Goal: Information Seeking & Learning: Learn about a topic

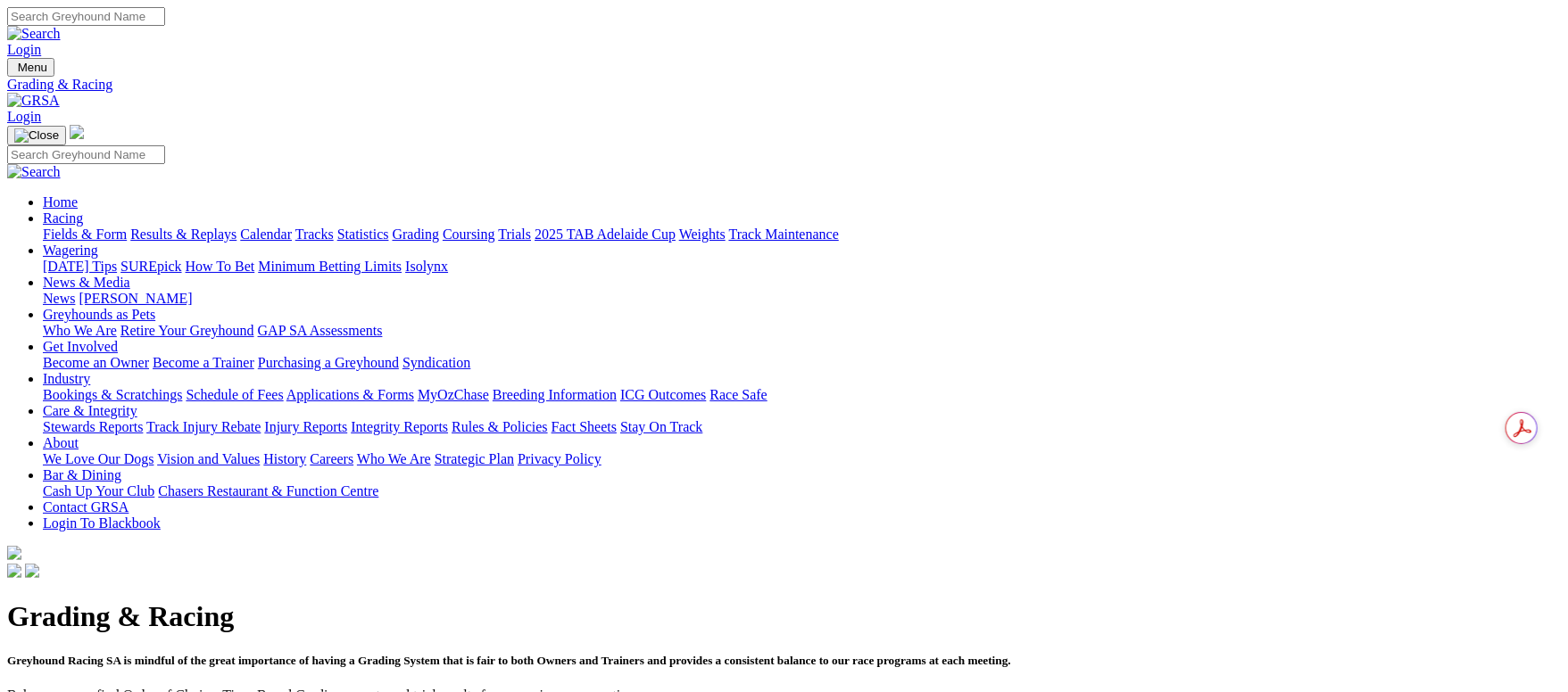
click at [127, 227] on link "Fields & Form" at bounding box center [85, 234] width 84 height 15
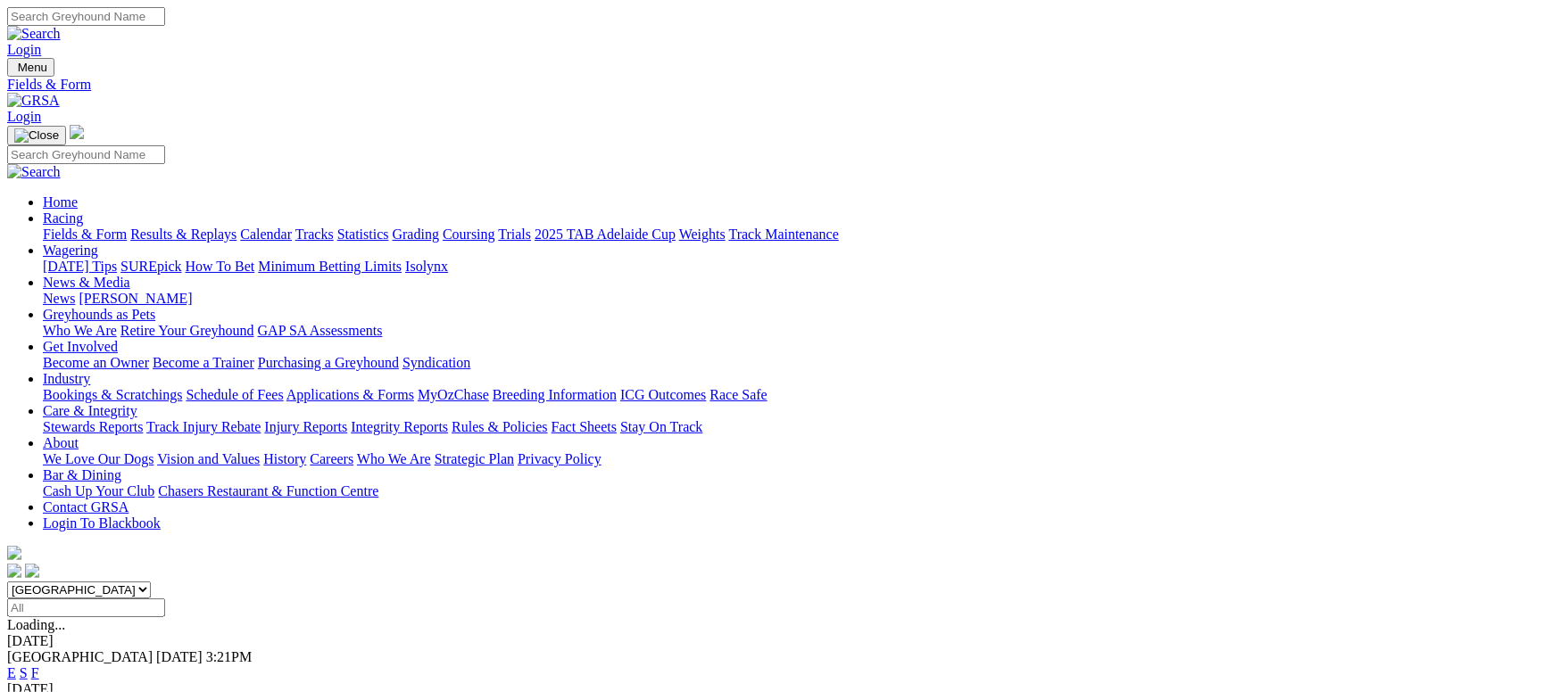
click at [39, 665] on link "F" at bounding box center [35, 673] width 8 height 15
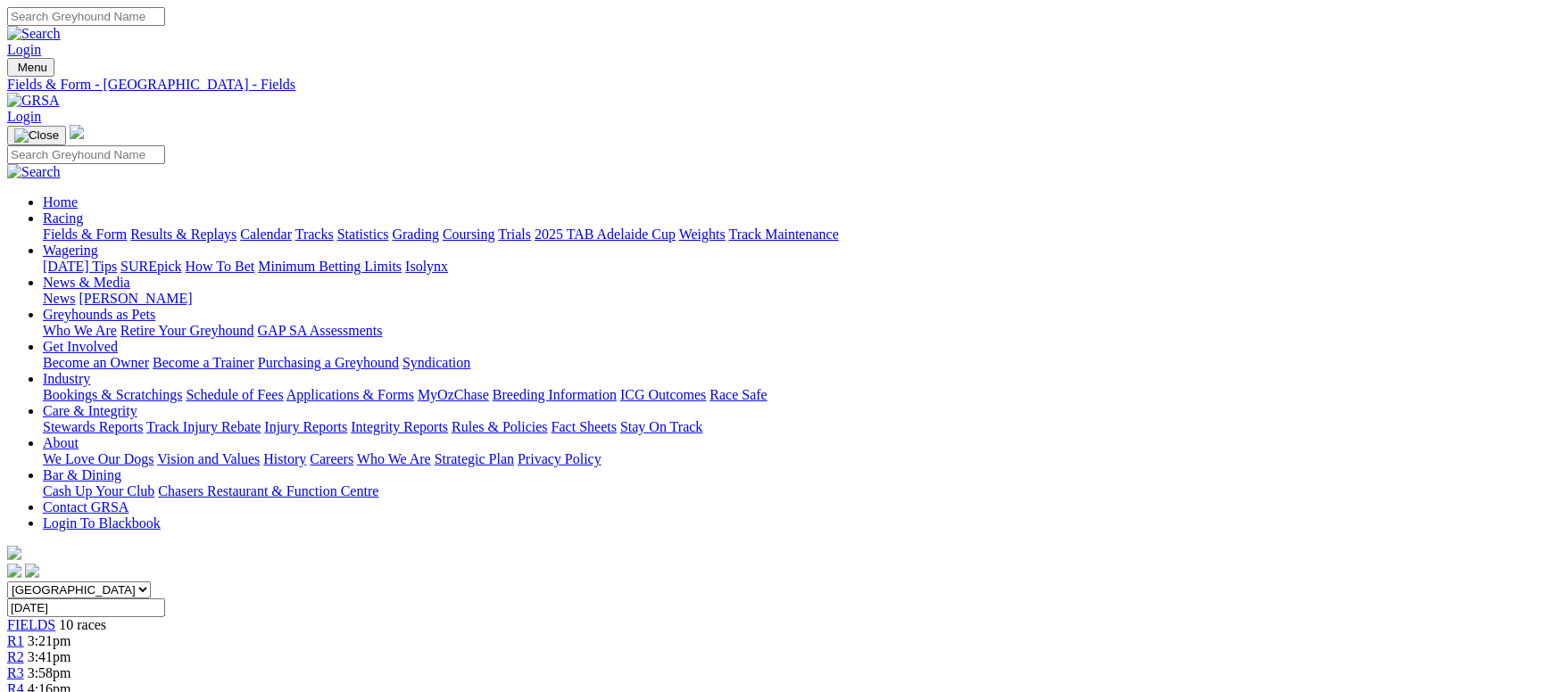
click at [127, 227] on link "Fields & Form" at bounding box center [85, 234] width 84 height 15
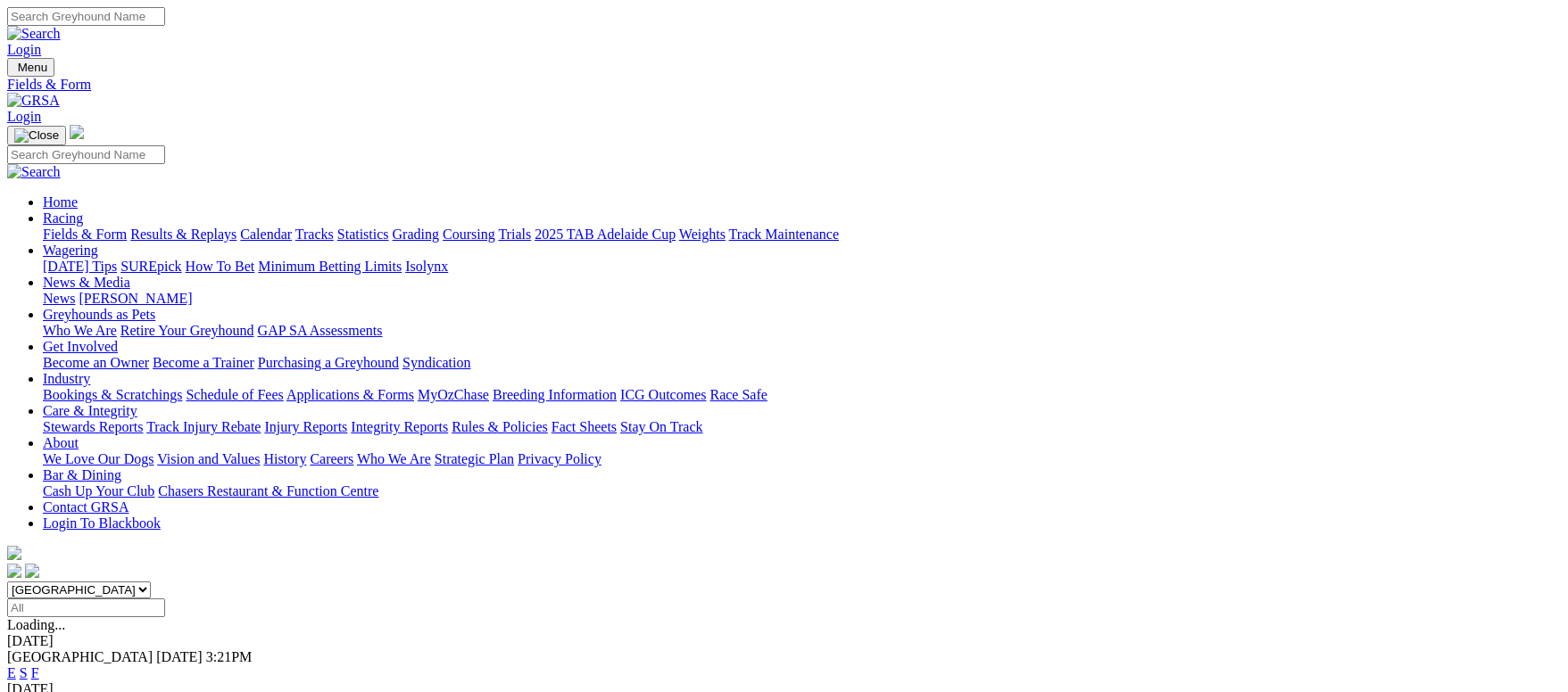
scroll to position [400, 0]
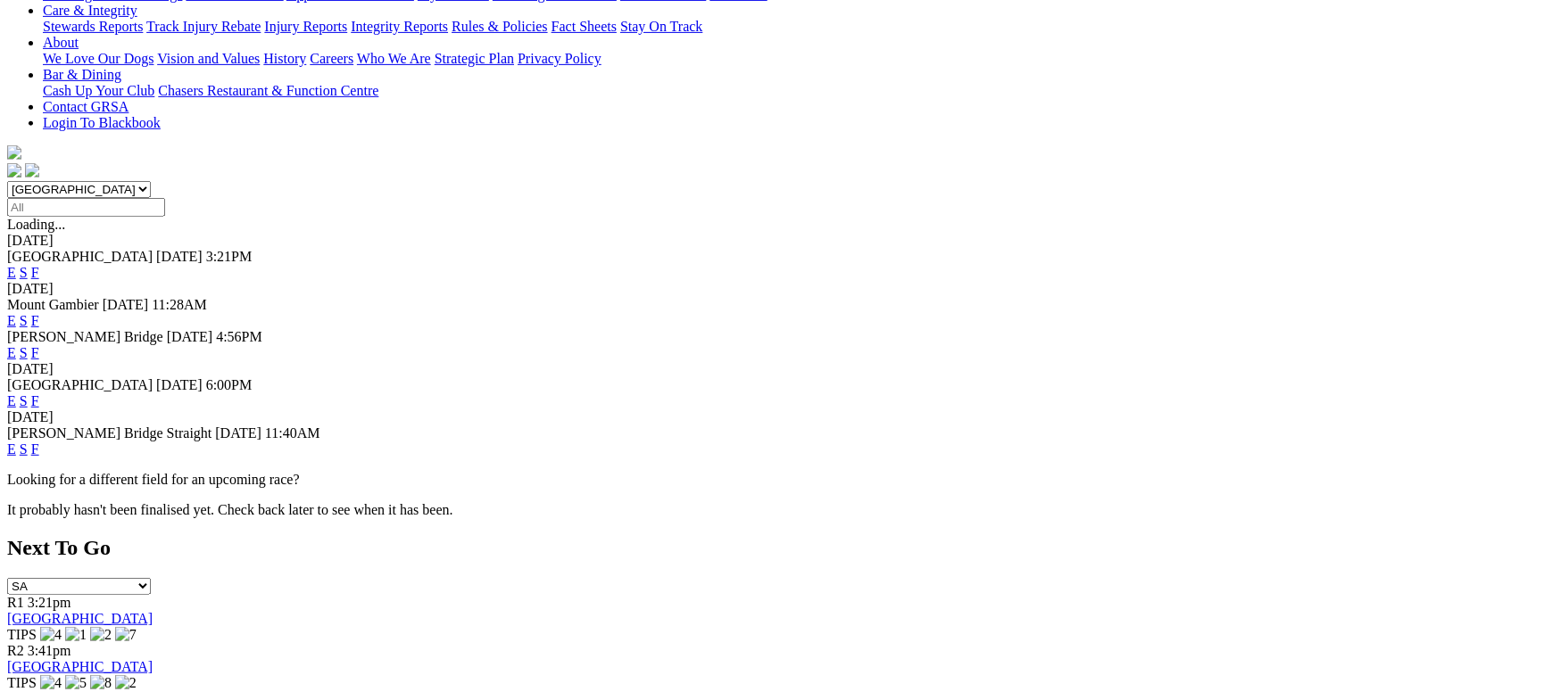
click at [39, 441] on link "F" at bounding box center [35, 449] width 8 height 15
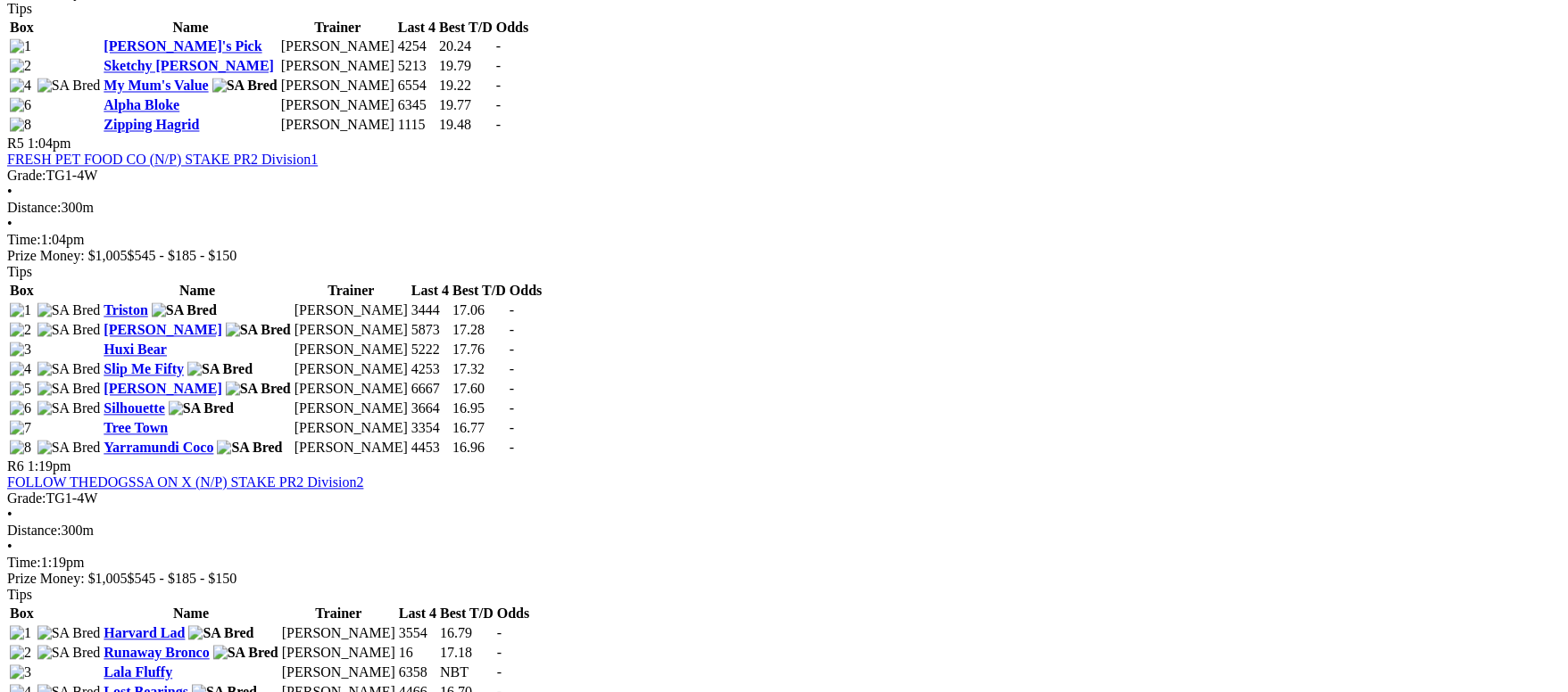
scroll to position [1605, 0]
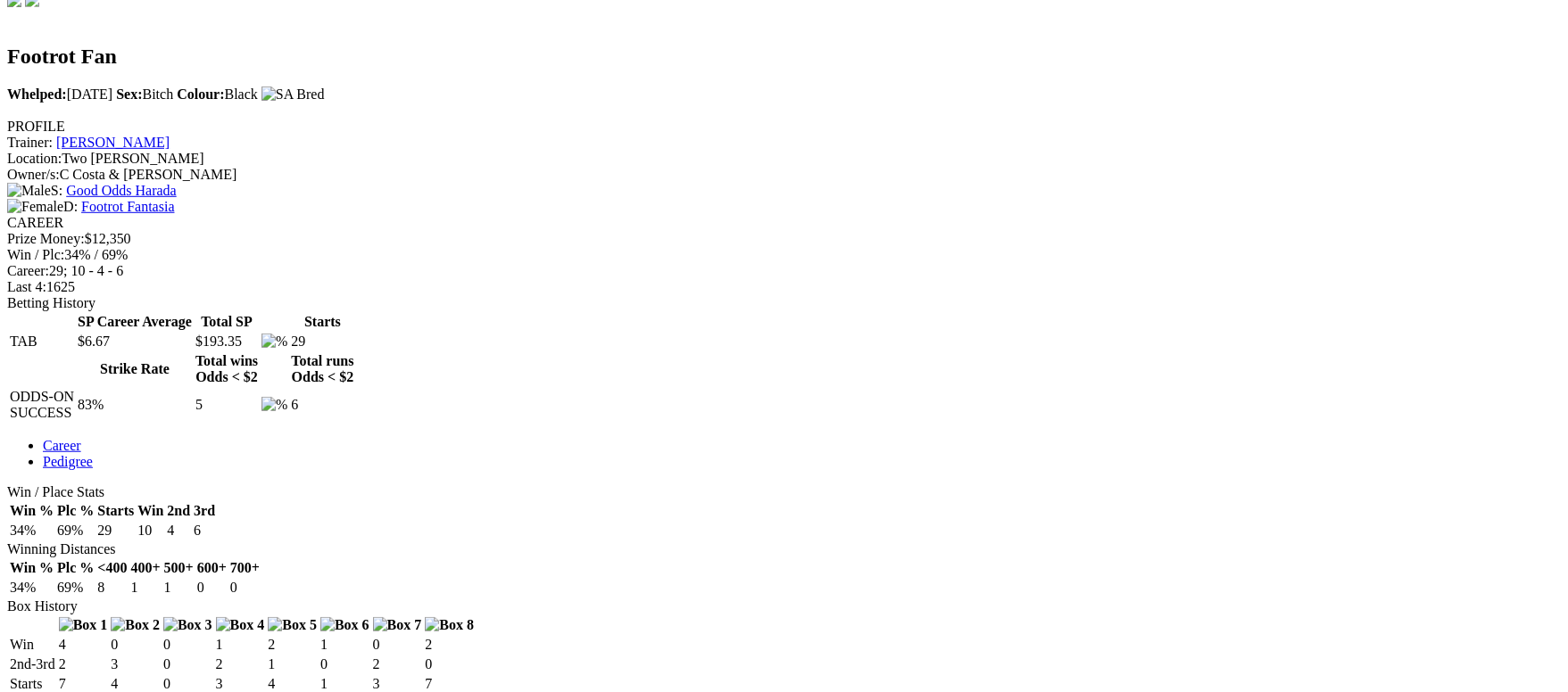
scroll to position [536, 0]
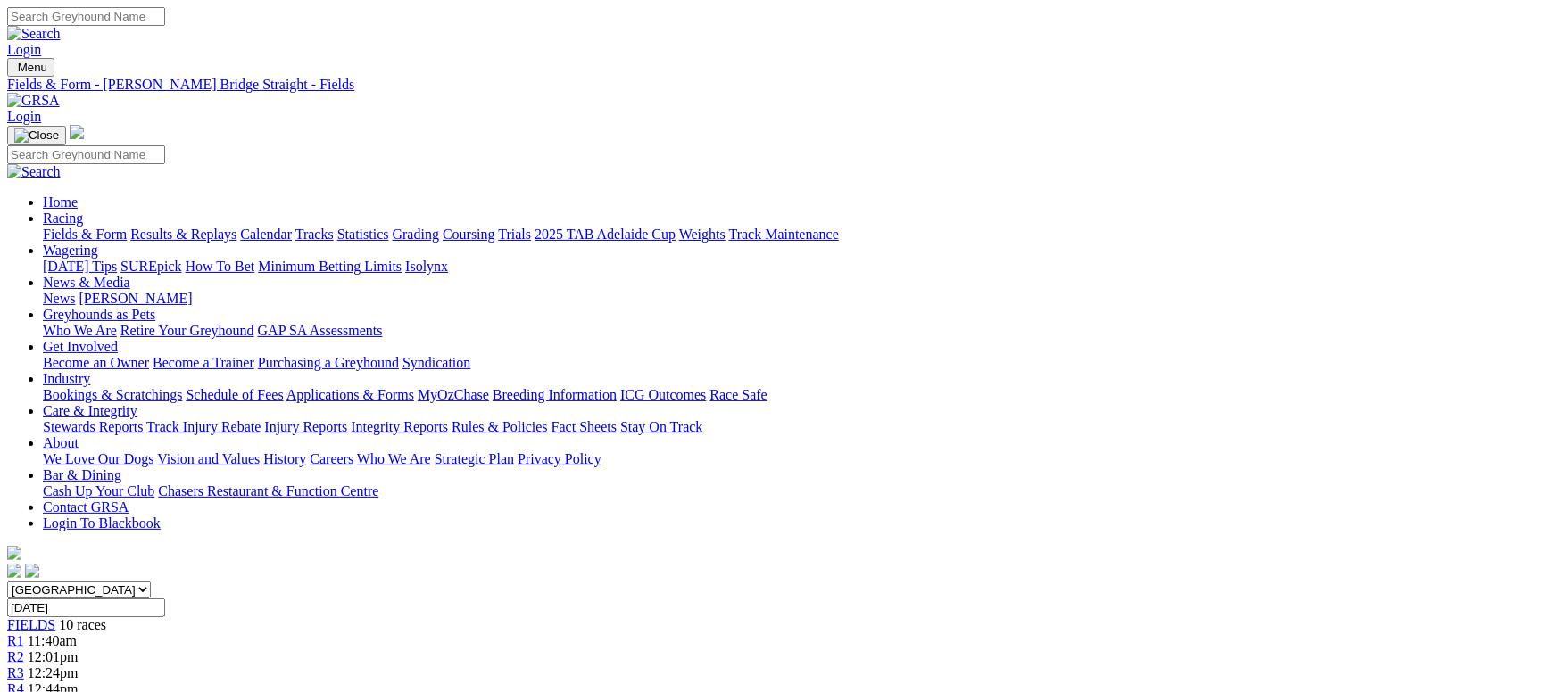
click at [127, 227] on link "Fields & Form" at bounding box center [85, 234] width 84 height 15
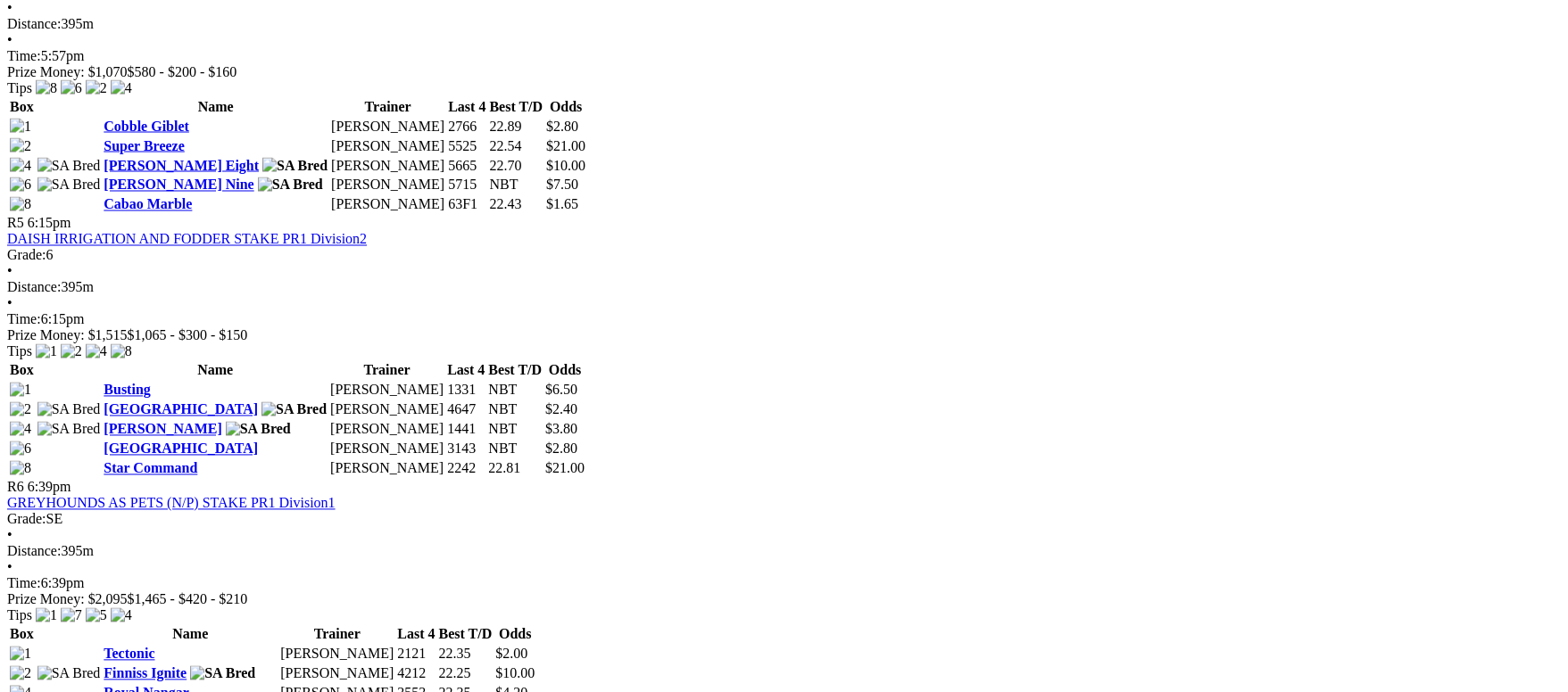
scroll to position [1472, 0]
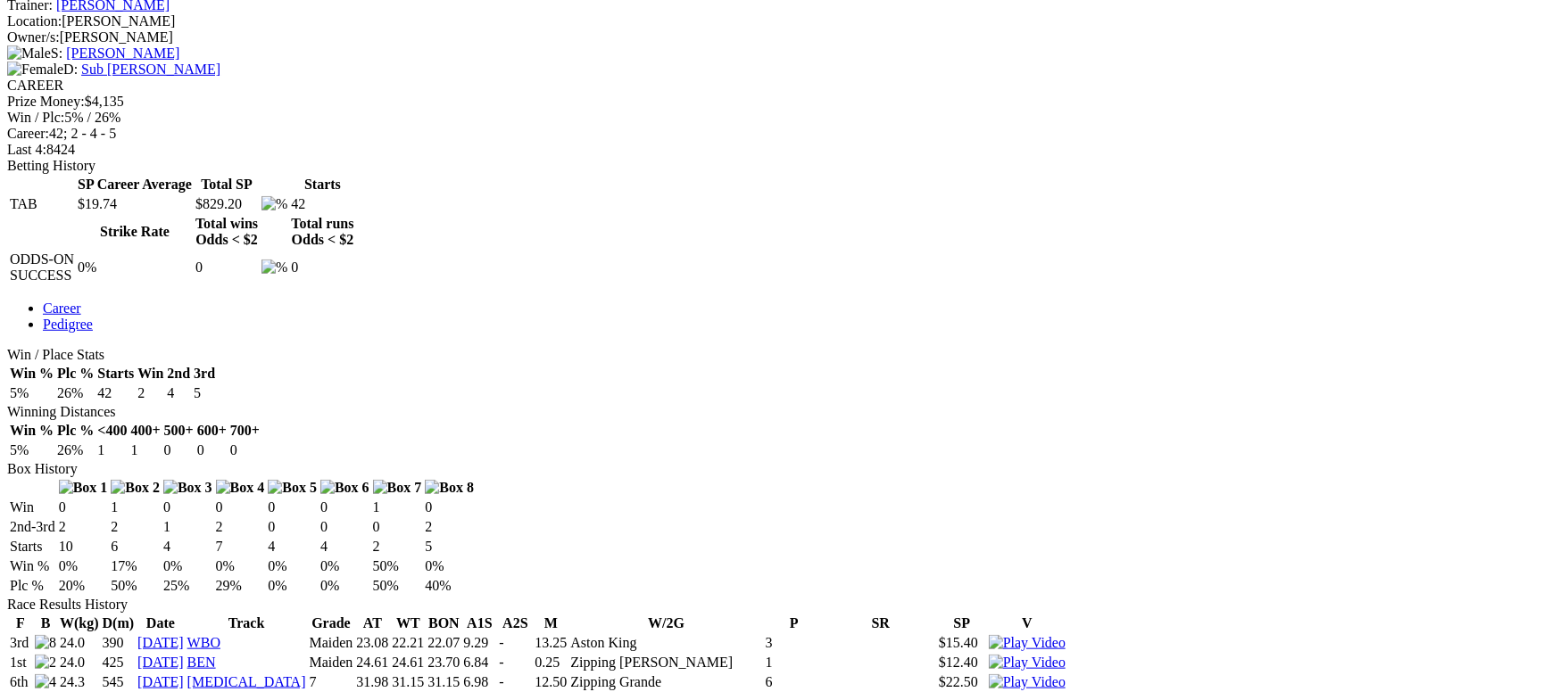
scroll to position [669, 0]
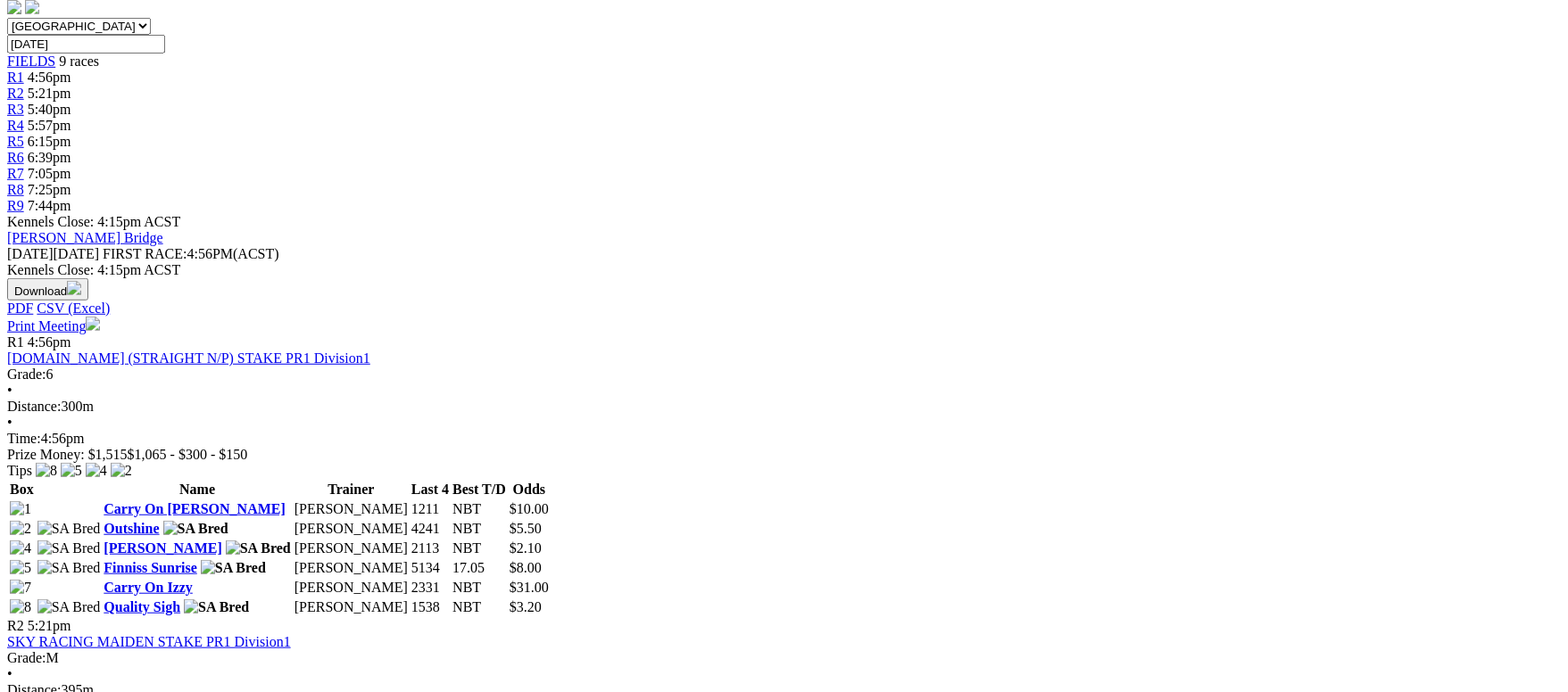
scroll to position [1070, 0]
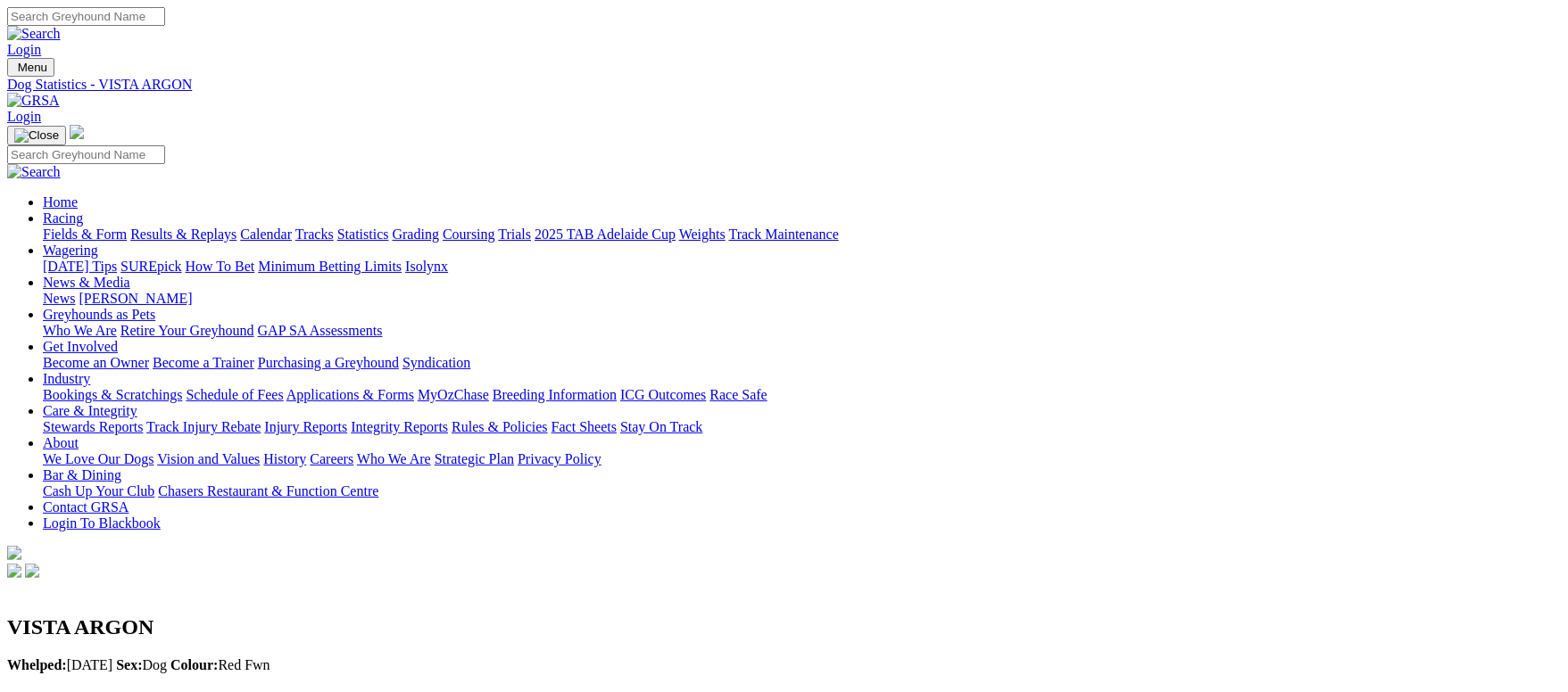
click at [127, 227] on link "Fields & Form" at bounding box center [85, 234] width 84 height 15
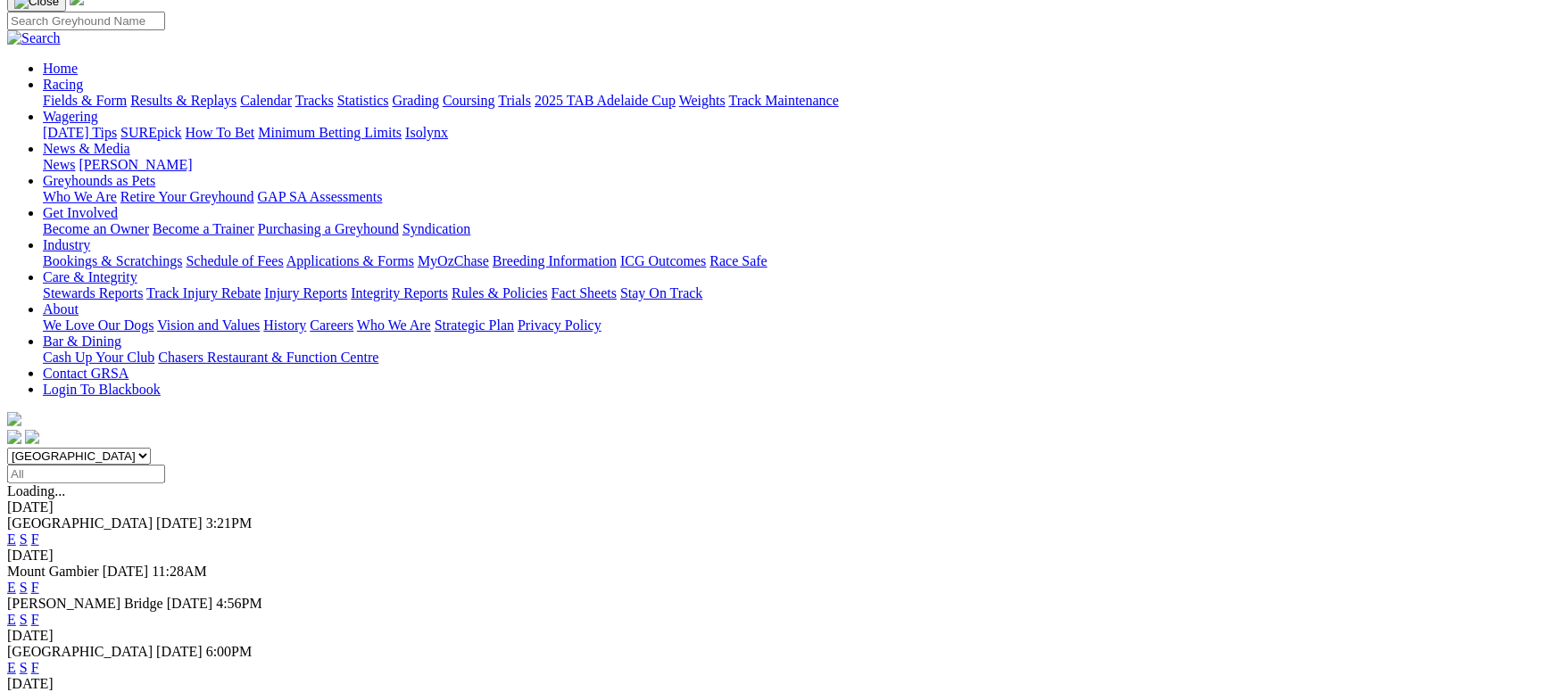
scroll to position [268, 0]
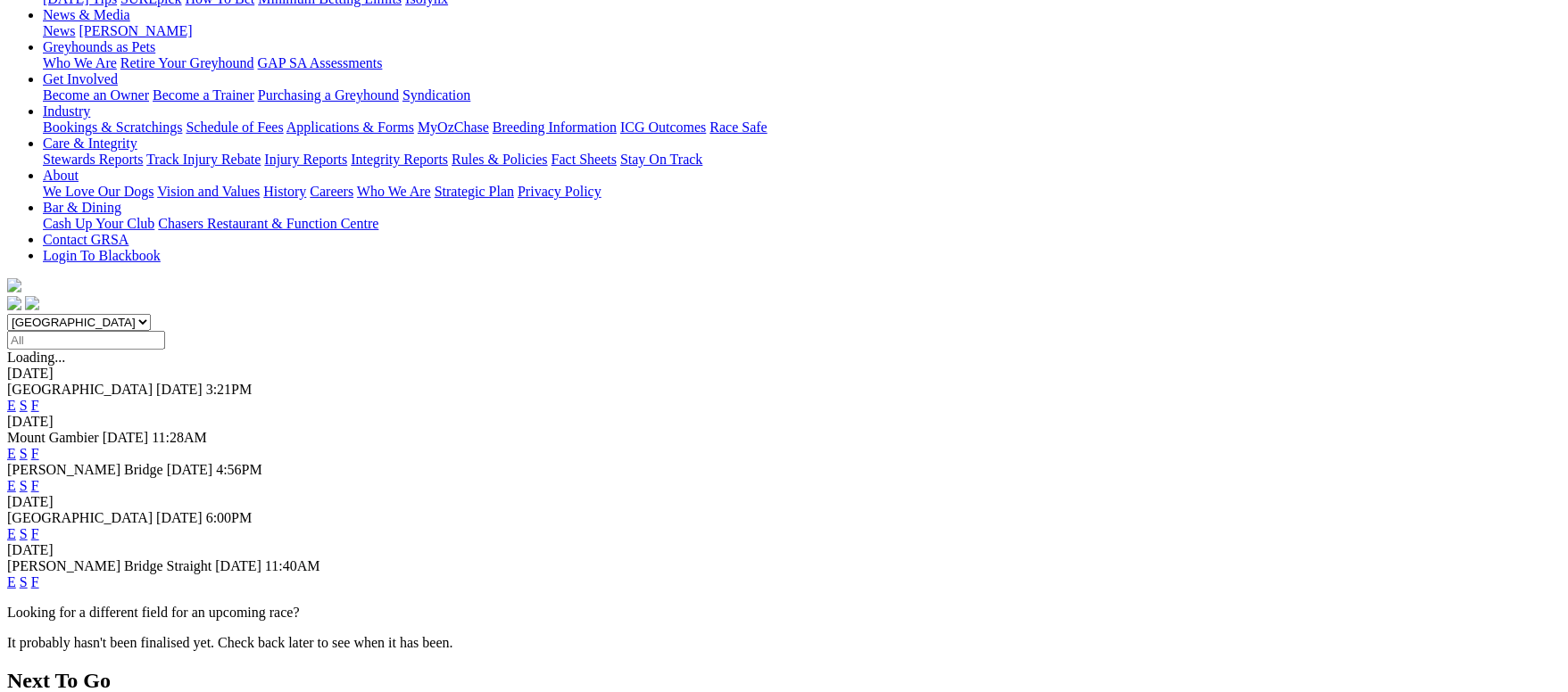
click at [39, 575] on link "F" at bounding box center [35, 582] width 8 height 15
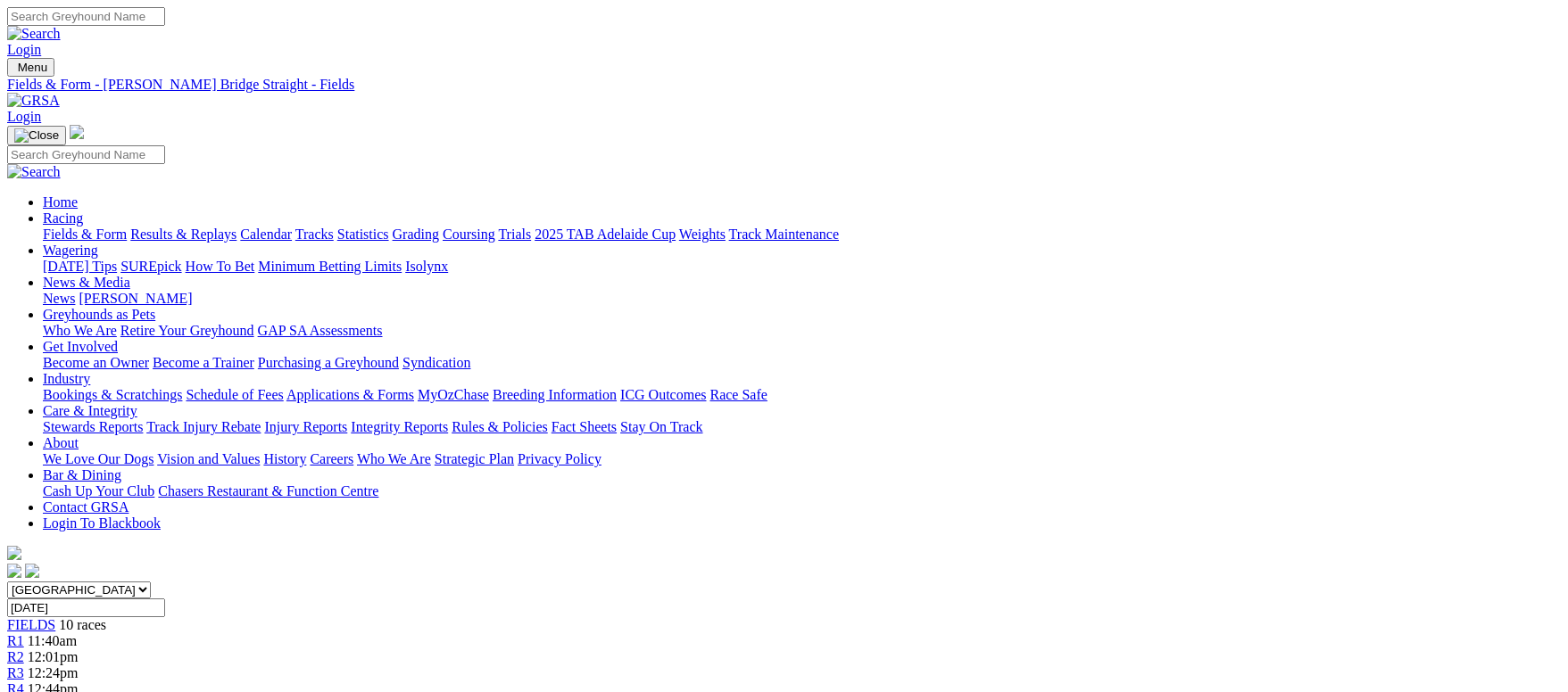
scroll to position [1070, 0]
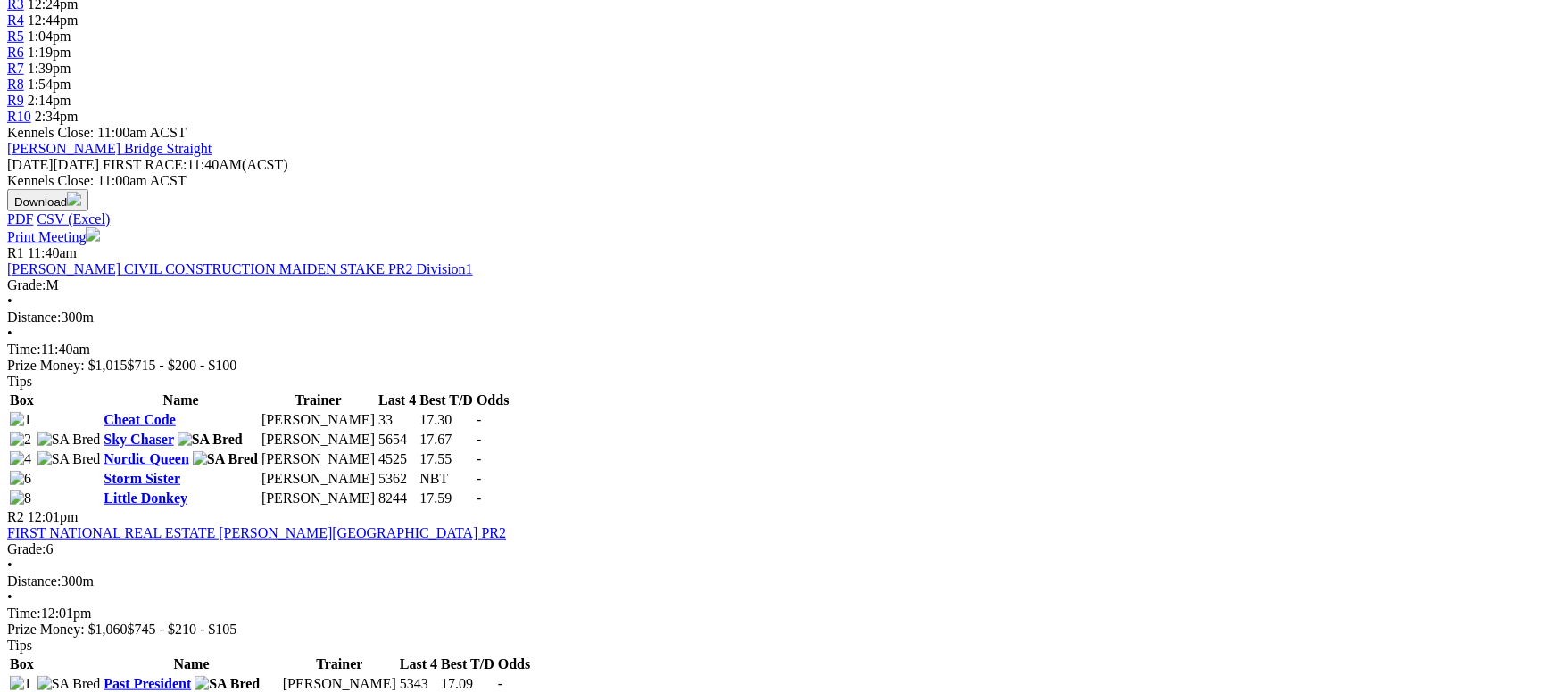
scroll to position [803, 0]
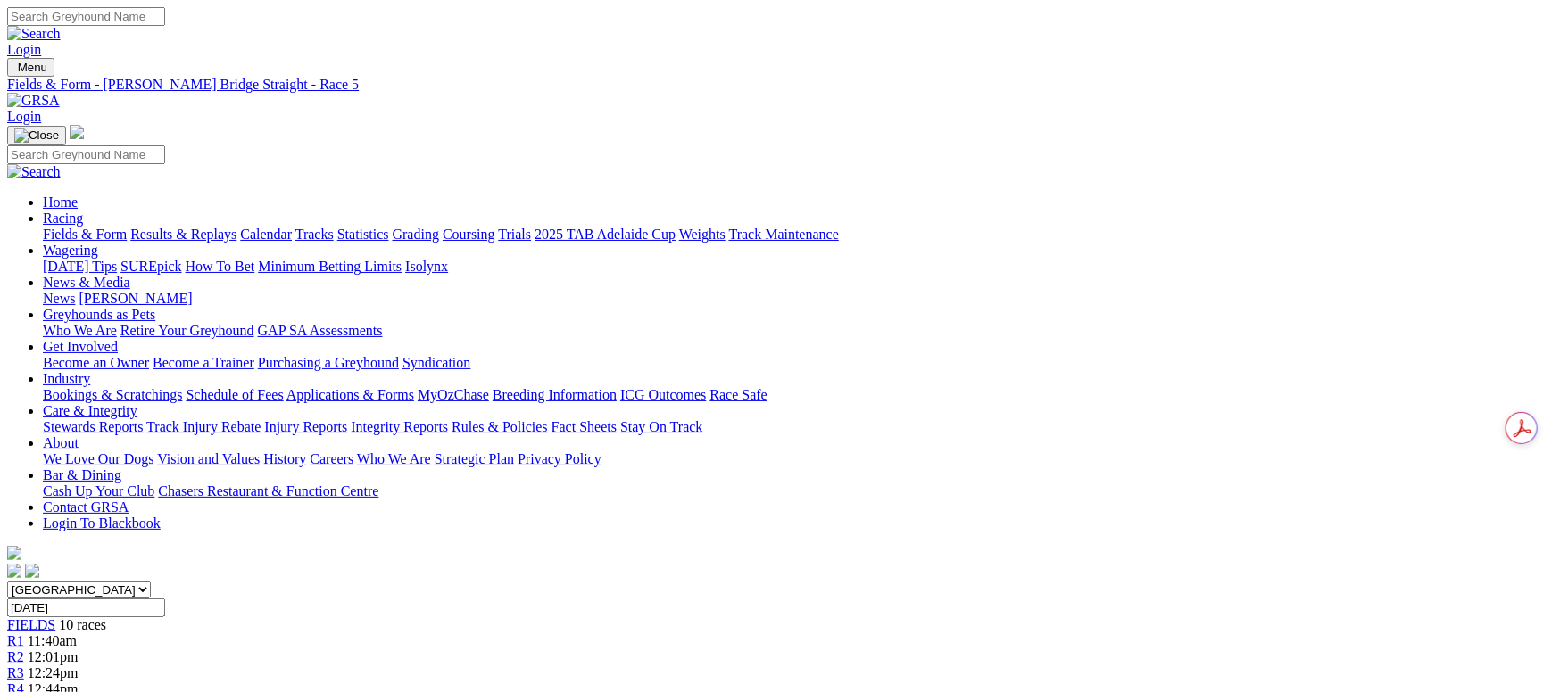
click at [127, 227] on link "Fields & Form" at bounding box center [85, 234] width 84 height 15
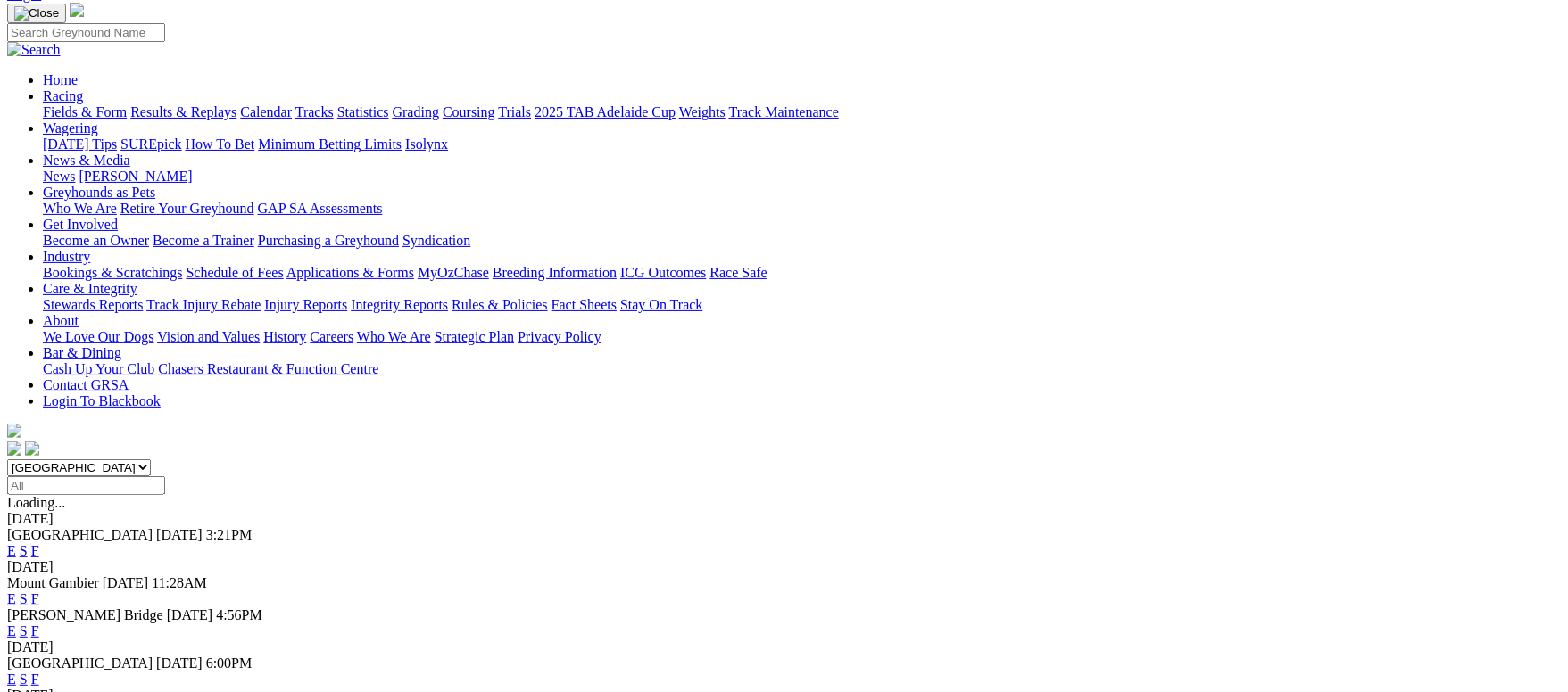
scroll to position [18, 0]
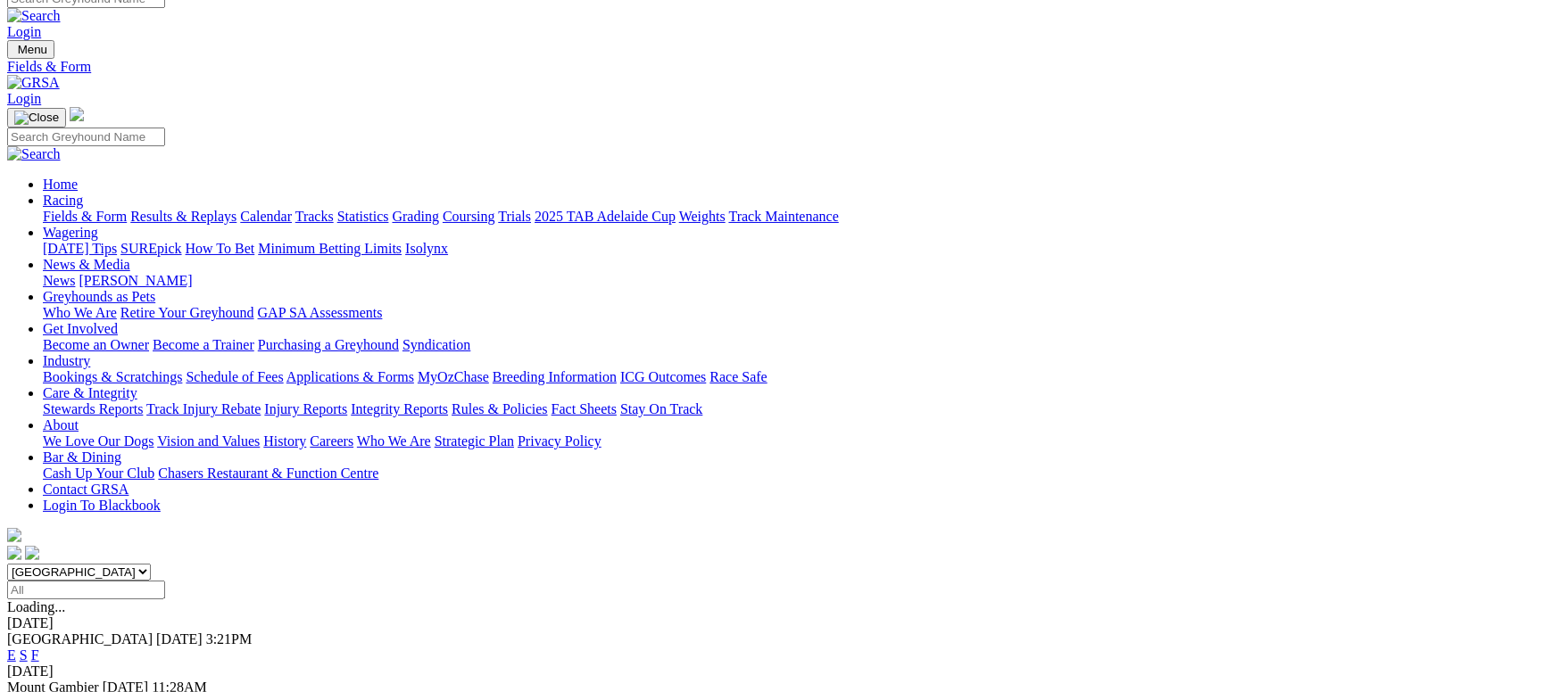
click at [39, 648] on link "F" at bounding box center [35, 656] width 8 height 15
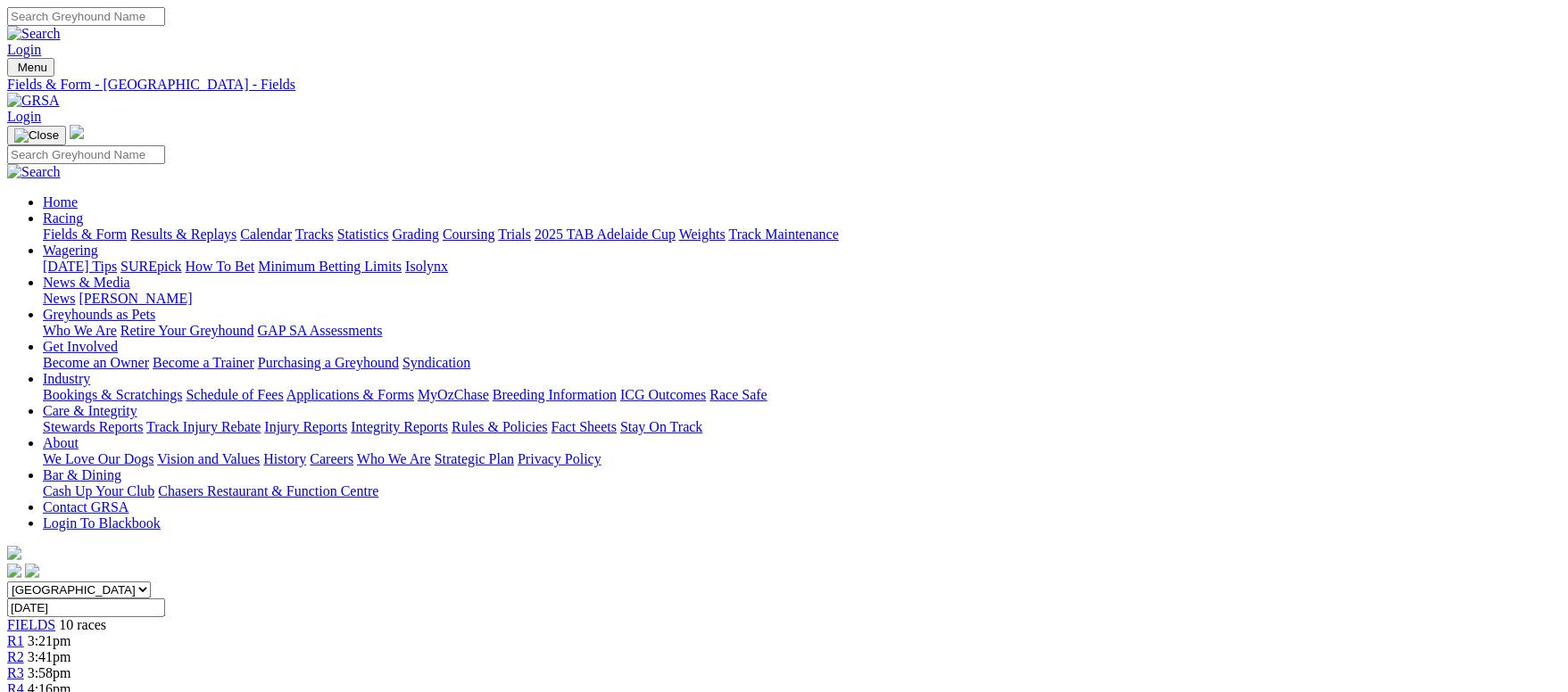
click at [112, 227] on link "Fields & Form" at bounding box center [85, 234] width 84 height 15
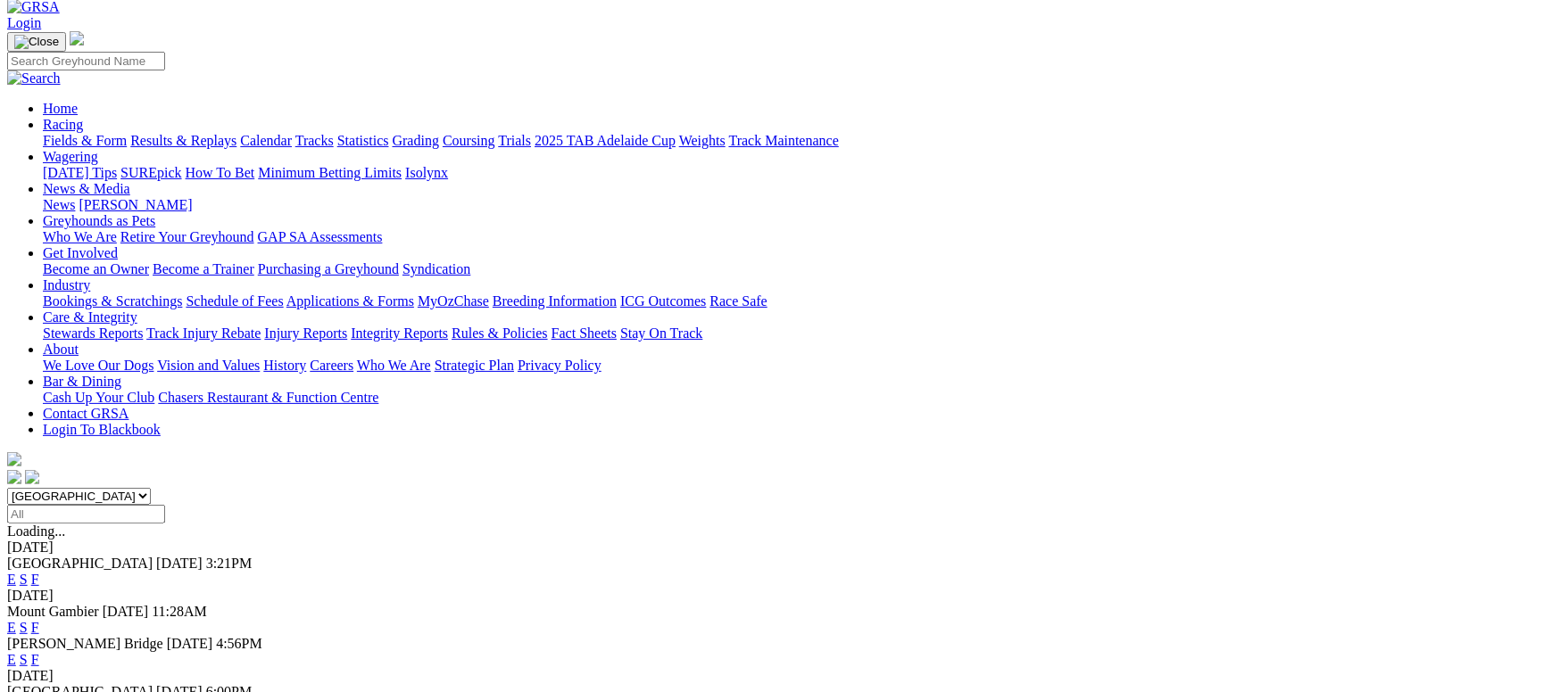
scroll to position [133, 0]
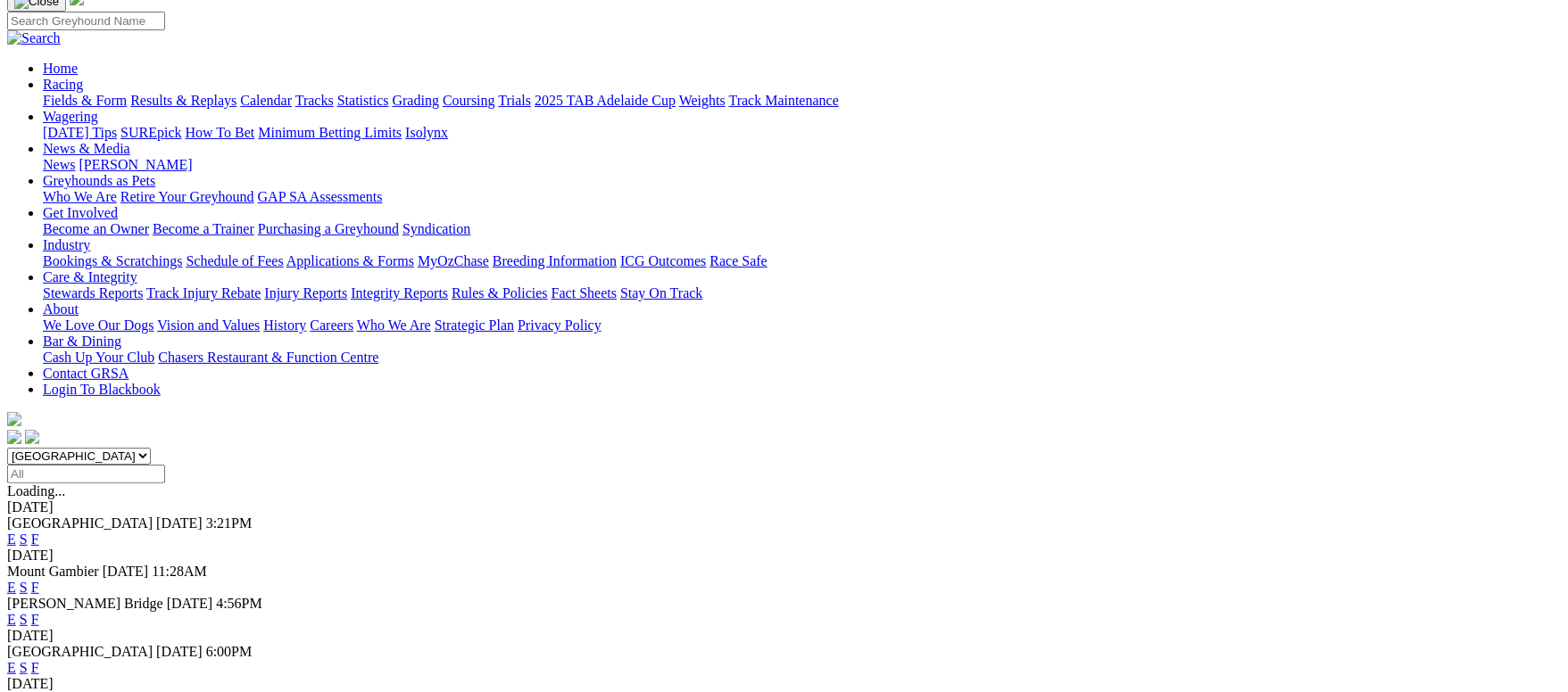
click at [39, 580] on link "F" at bounding box center [35, 587] width 8 height 15
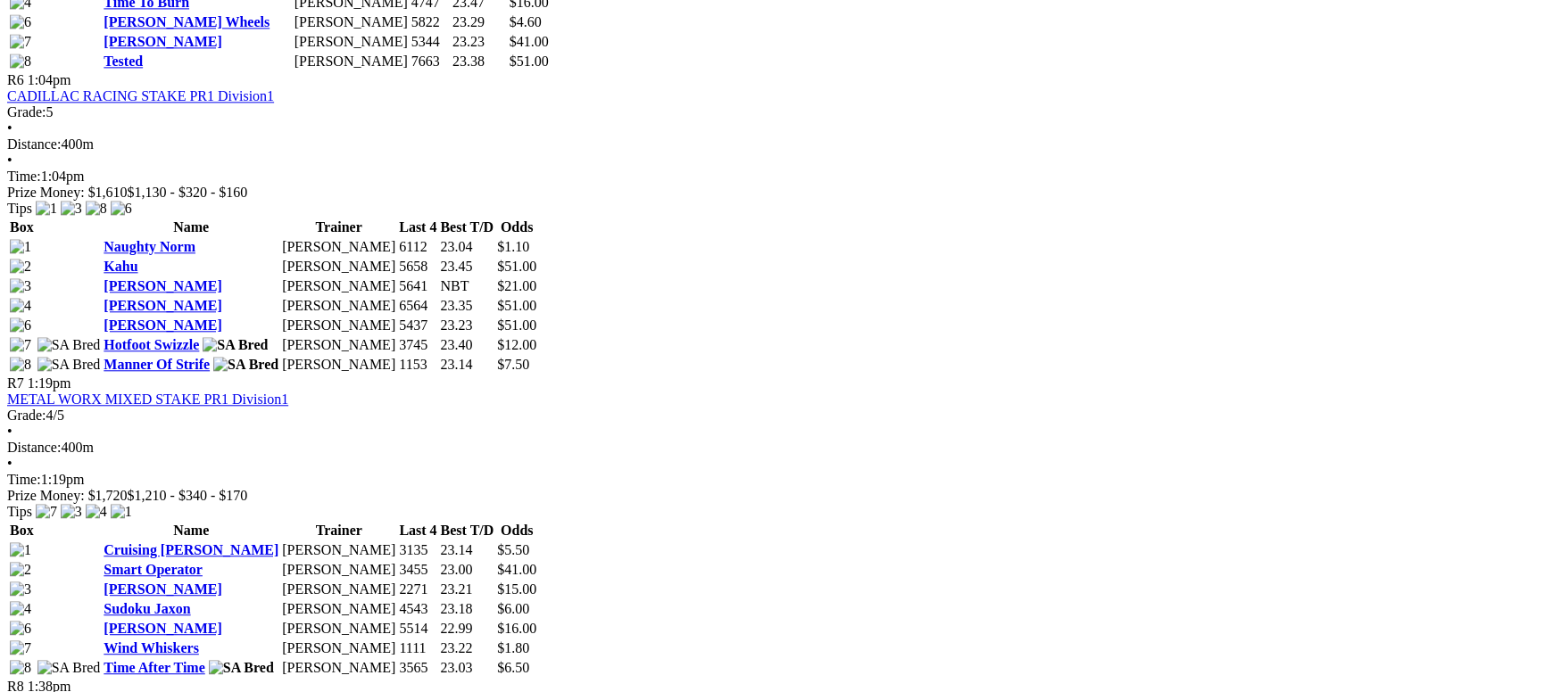
scroll to position [2142, 0]
